Goal: Task Accomplishment & Management: Manage account settings

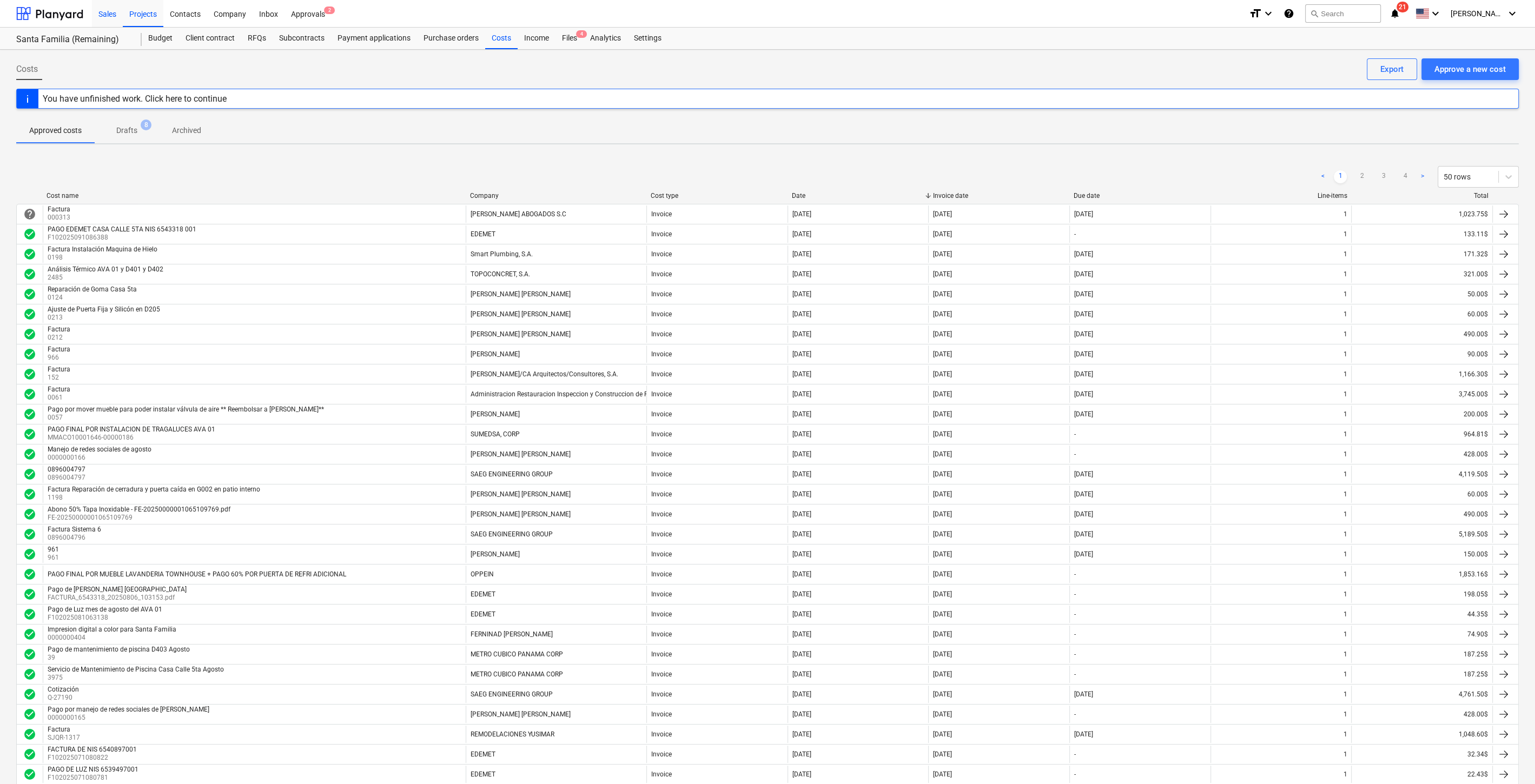
drag, startPoint x: 75, startPoint y: 13, endPoint x: 96, endPoint y: 1, distance: 24.2
click at [75, 14] on div at bounding box center [50, 13] width 67 height 27
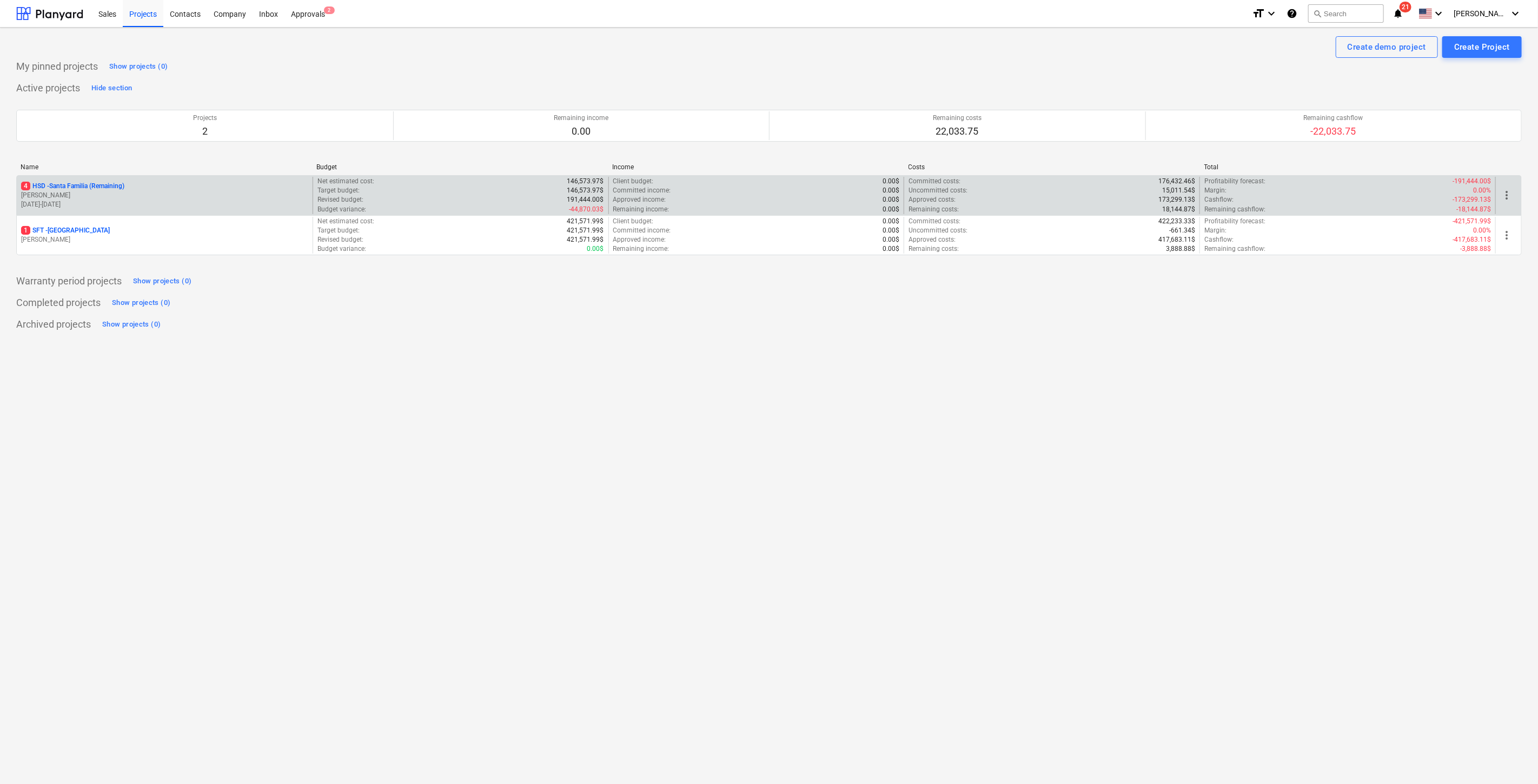
click at [96, 209] on div "4 HSD - Santa Familia (Remaining) [PERSON_NAME] [DATE] - [DATE]" at bounding box center [164, 196] width 296 height 38
click at [105, 187] on p "4 HSD - Santa Familia (Remaining)" at bounding box center [73, 186] width 103 height 9
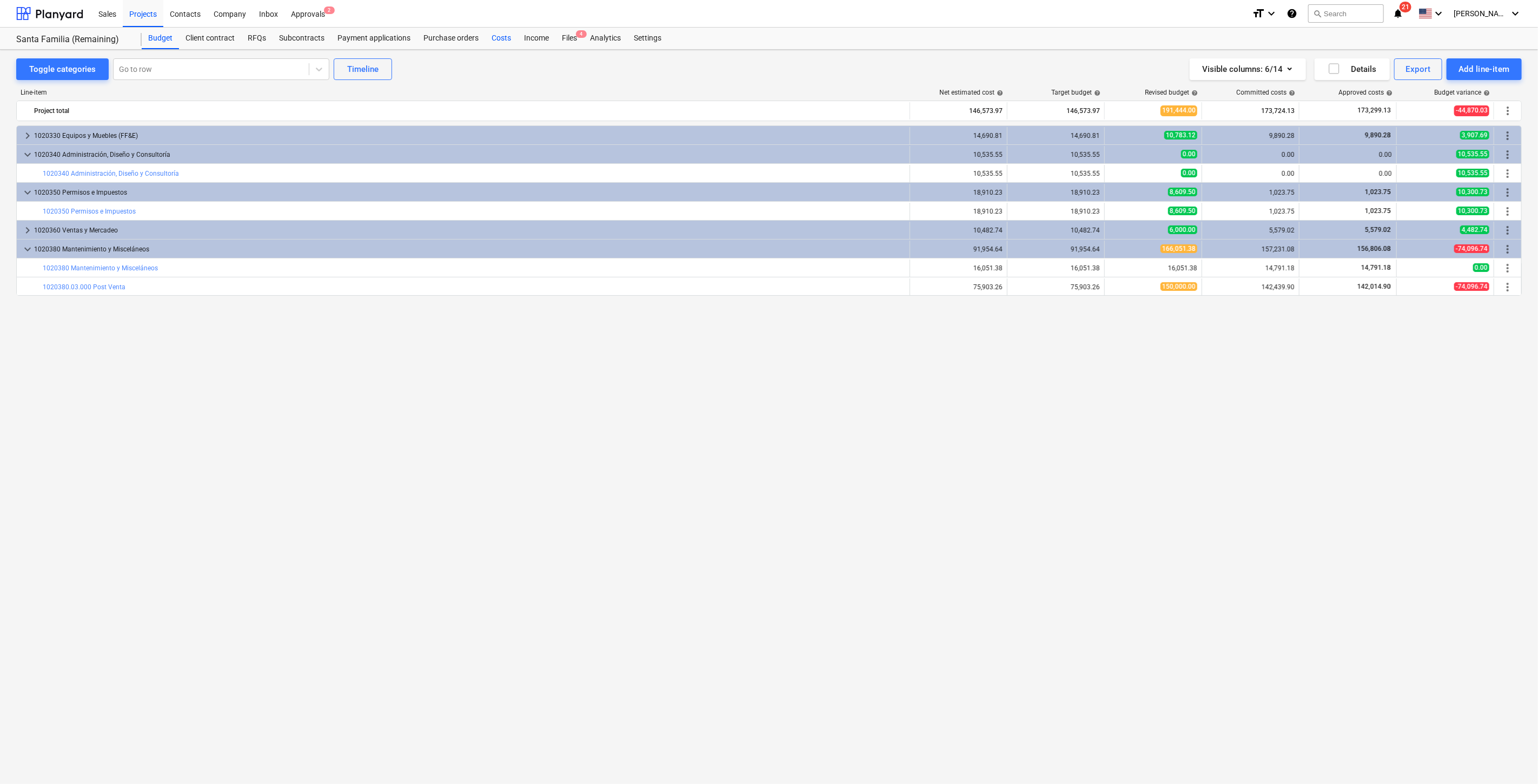
click at [491, 39] on div "Costs" at bounding box center [501, 39] width 33 height 21
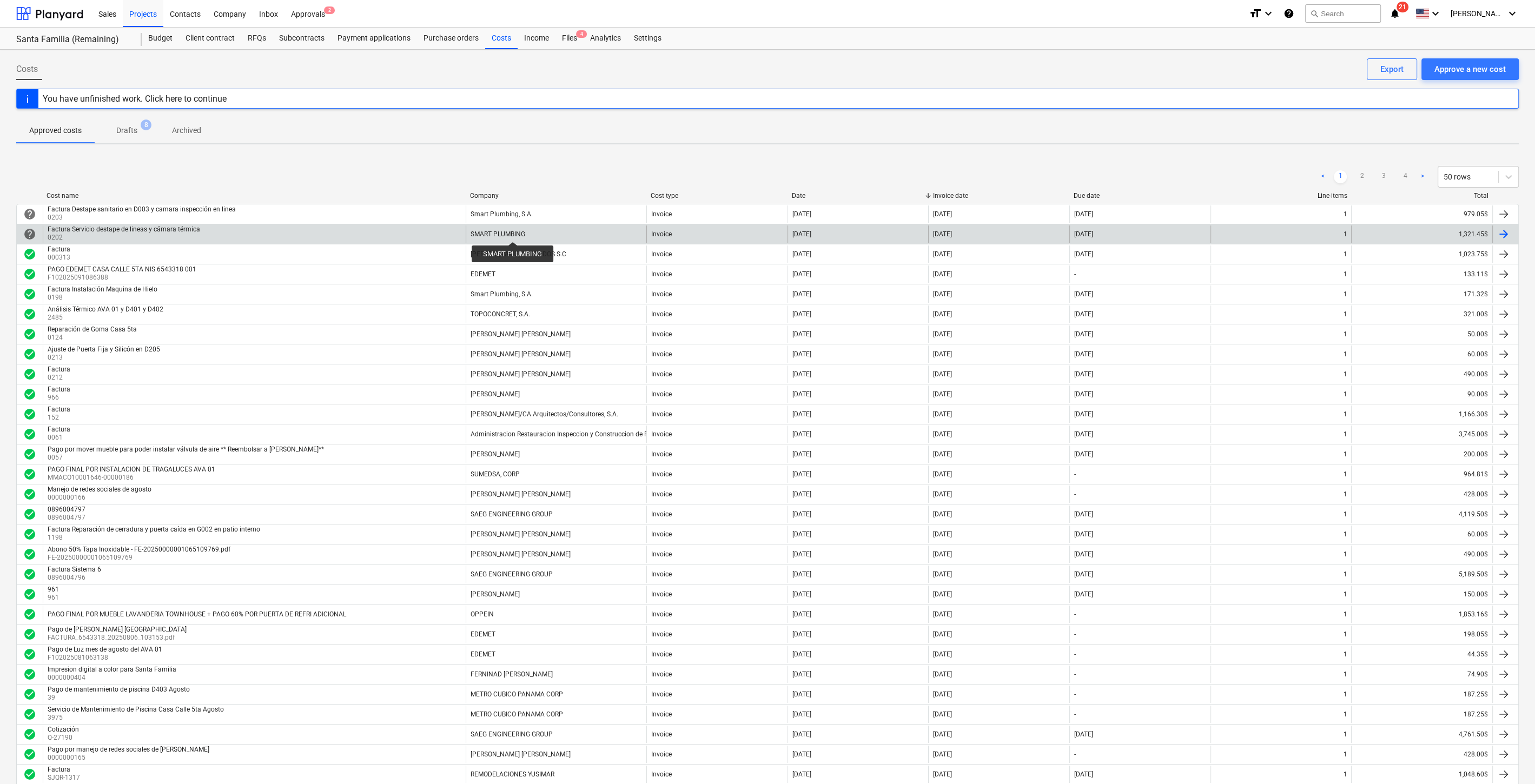
click at [513, 232] on div "SMART PLUMBING" at bounding box center [497, 233] width 55 height 7
click at [562, 233] on div "SMART PLUMBING" at bounding box center [556, 233] width 180 height 17
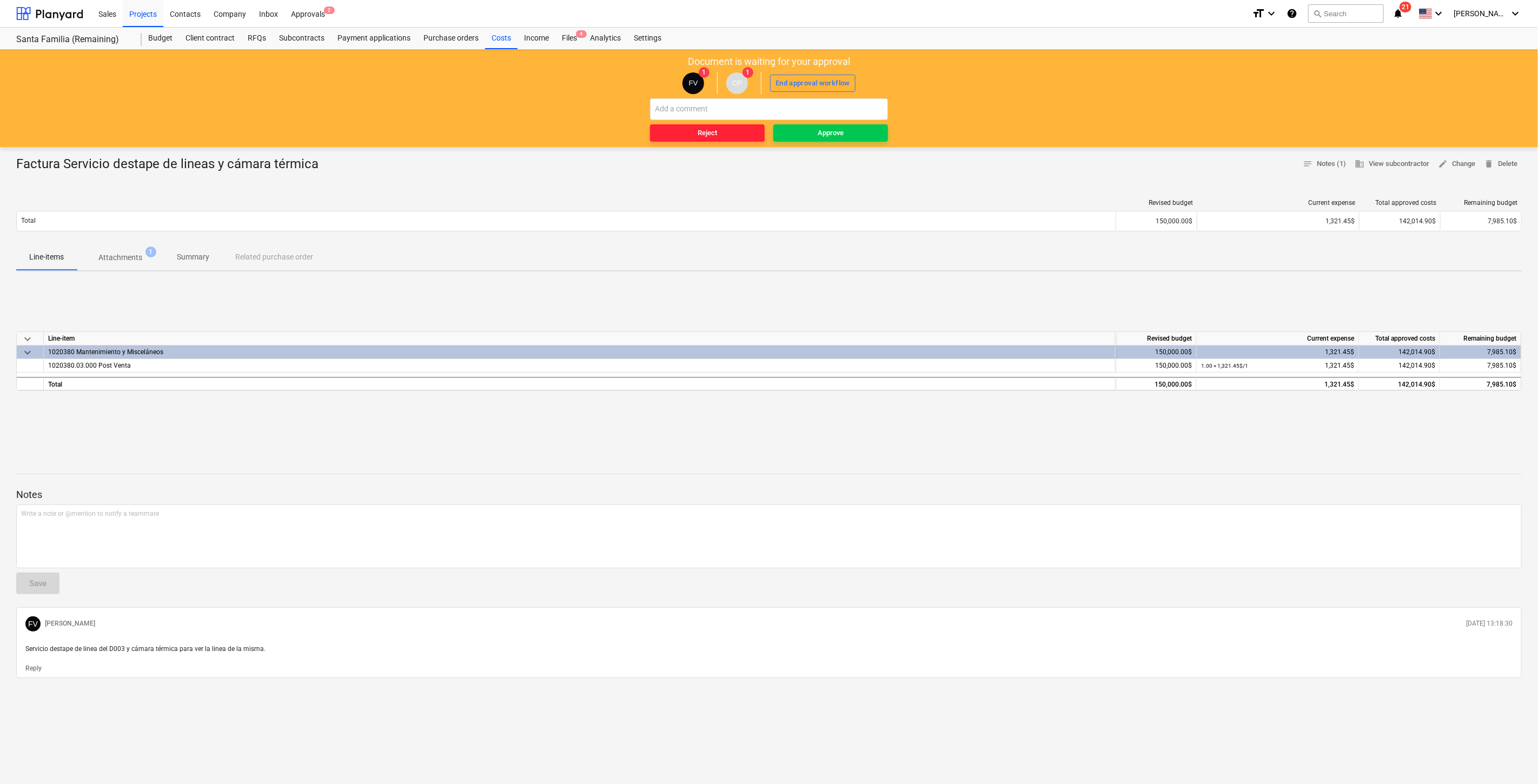
click at [728, 135] on span "Reject" at bounding box center [706, 133] width 106 height 12
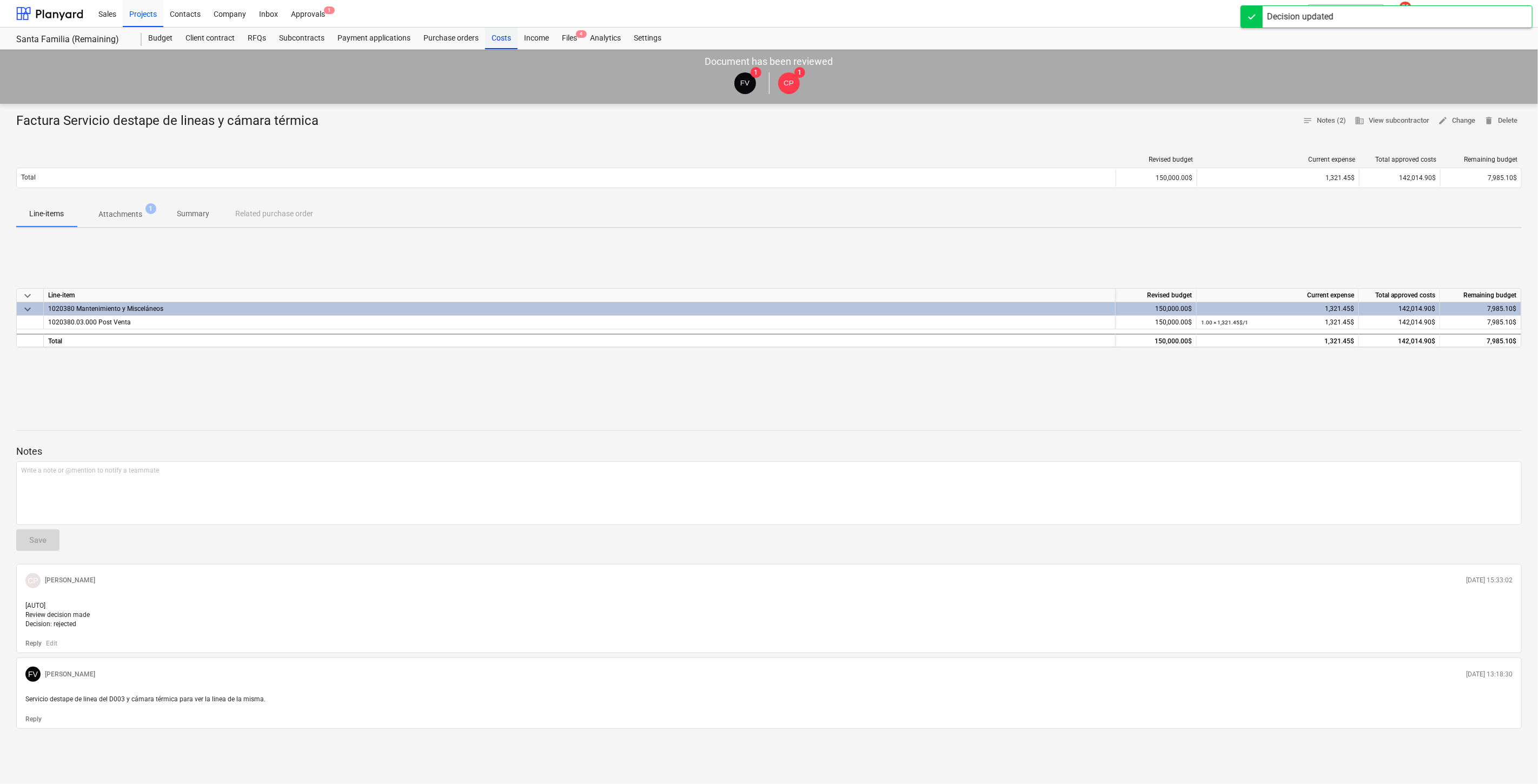
click at [508, 36] on div "Costs" at bounding box center [501, 39] width 33 height 21
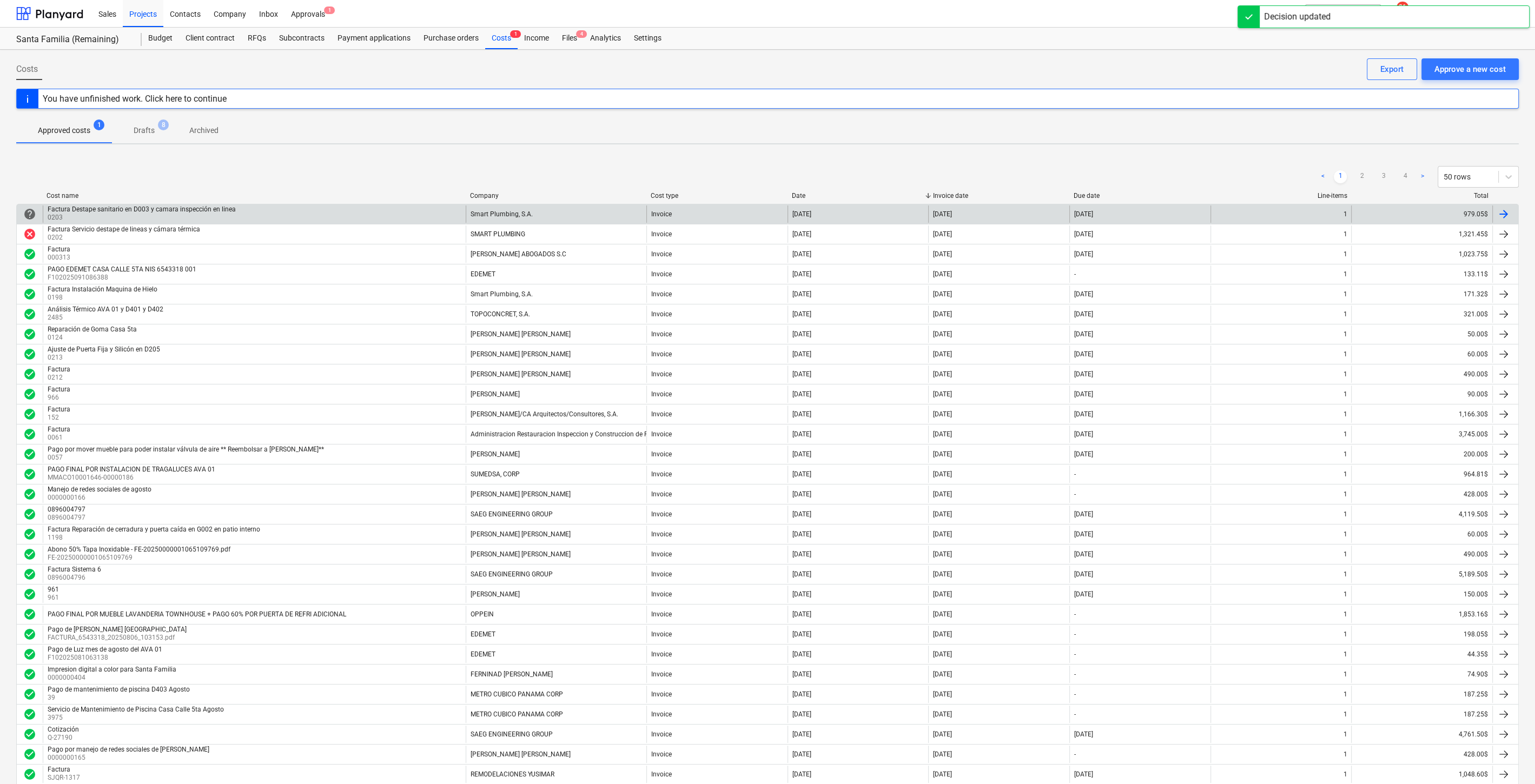
click at [123, 213] on p "0203" at bounding box center [143, 217] width 190 height 9
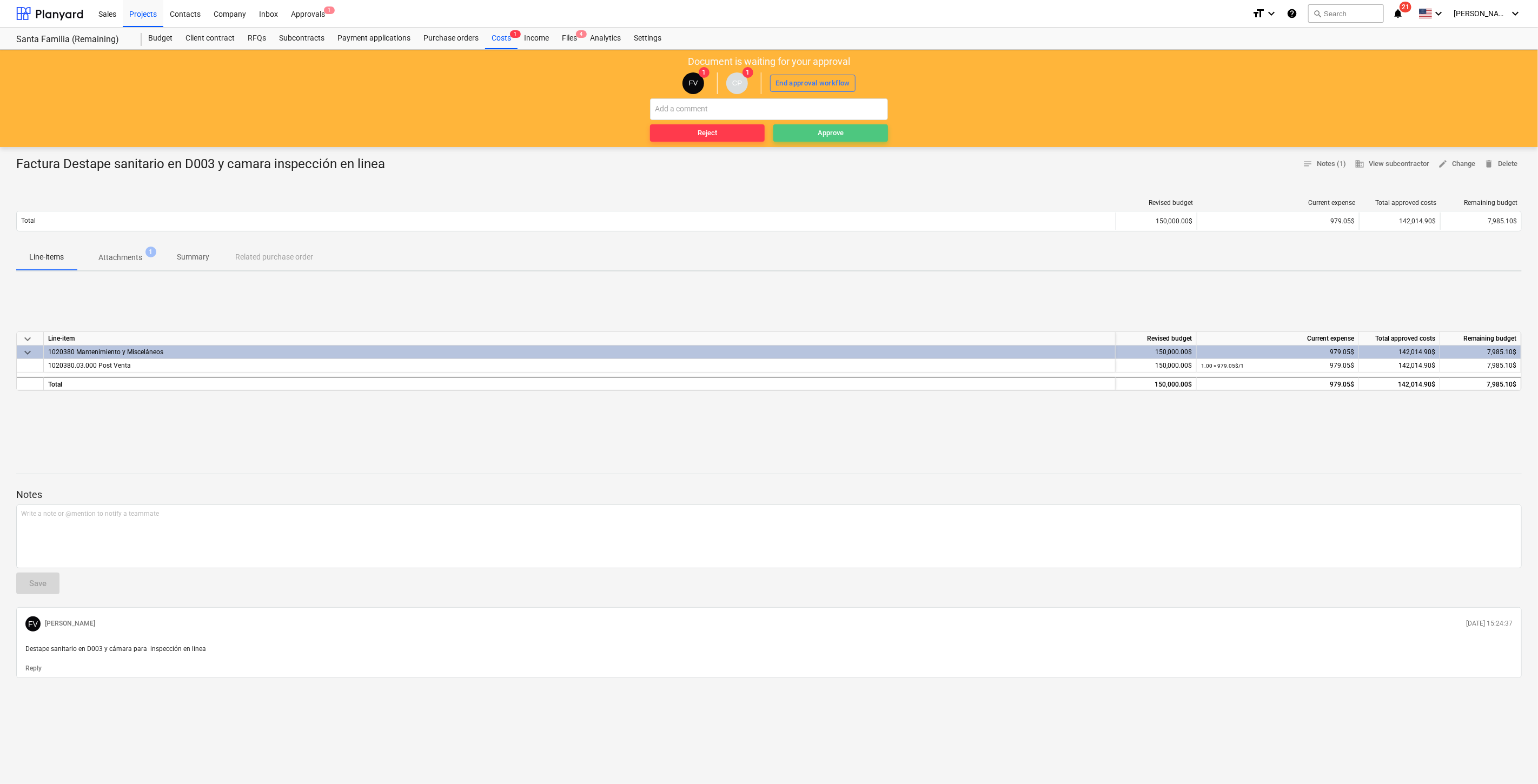
click at [865, 130] on span "Approve" at bounding box center [830, 133] width 106 height 12
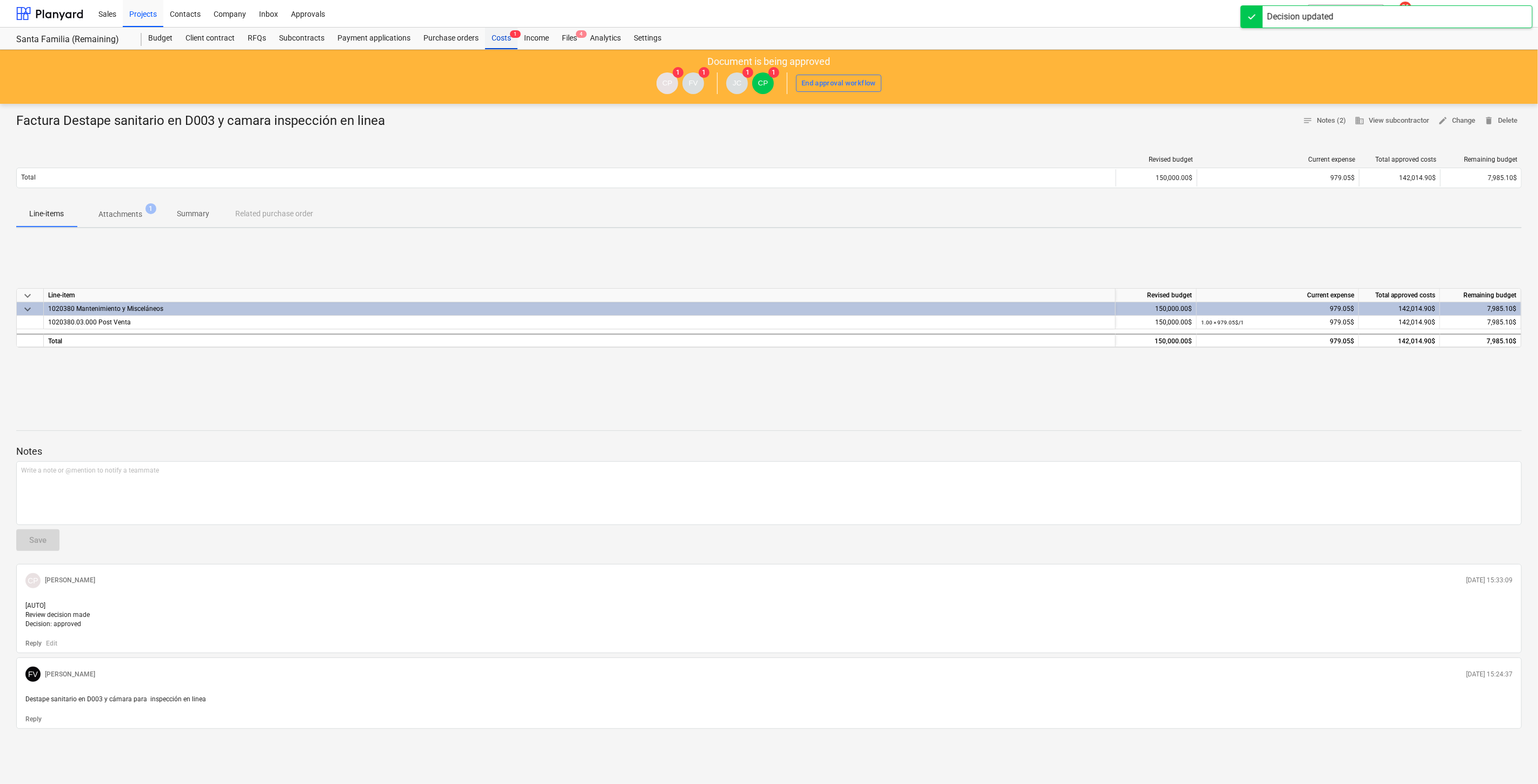
click at [490, 42] on div "Costs 1" at bounding box center [501, 39] width 33 height 21
